Goal: Use online tool/utility: Utilize a website feature to perform a specific function

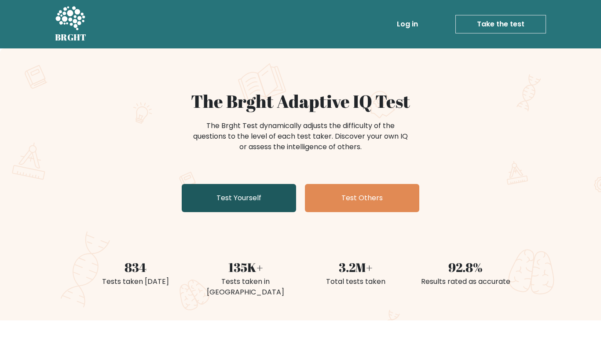
click at [270, 198] on link "Test Yourself" at bounding box center [239, 198] width 114 height 28
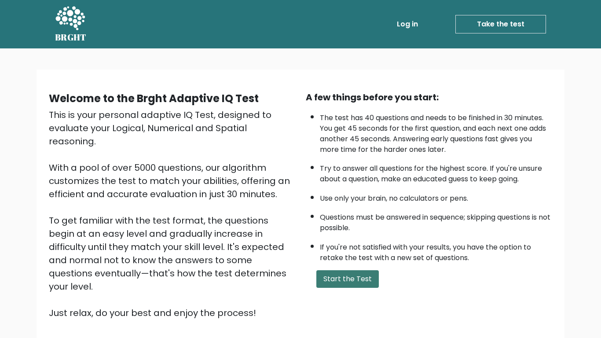
click at [326, 272] on button "Start the Test" at bounding box center [347, 279] width 62 height 18
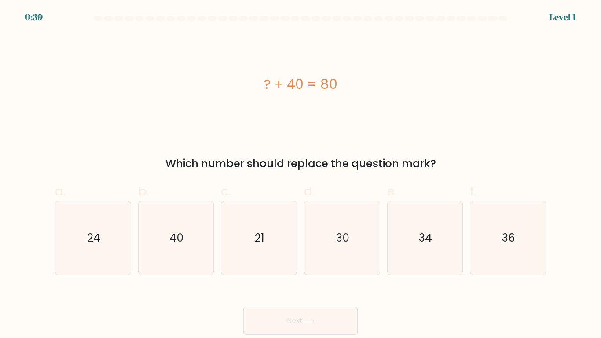
click at [575, 20] on form "a." at bounding box center [300, 175] width 601 height 319
